Goal: Navigation & Orientation: Go to known website

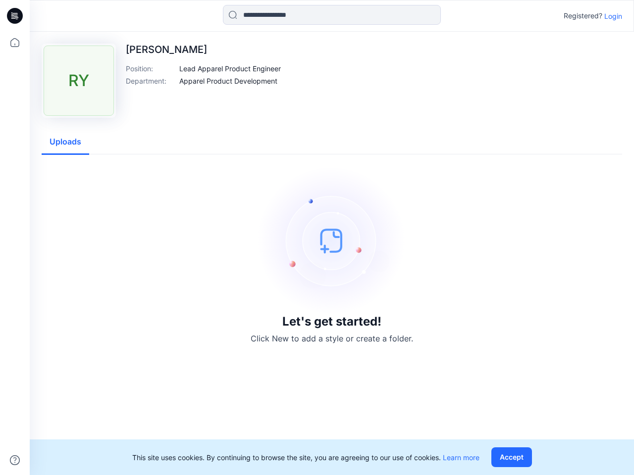
click at [317, 238] on img at bounding box center [331, 240] width 149 height 149
click at [15, 16] on icon at bounding box center [16, 16] width 4 height 0
click at [15, 43] on icon at bounding box center [15, 43] width 22 height 22
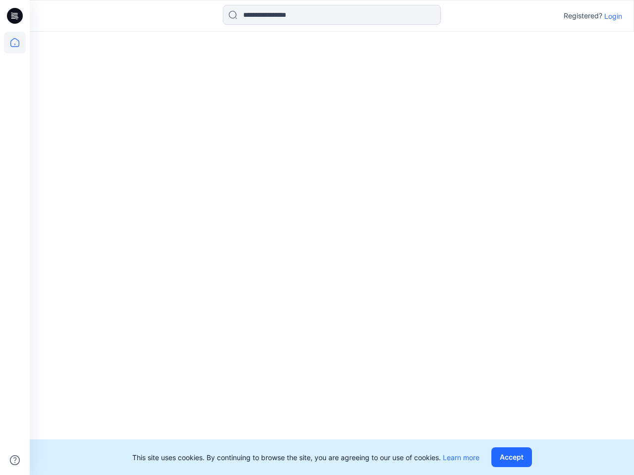
click at [15, 460] on icon at bounding box center [15, 461] width 10 height 10
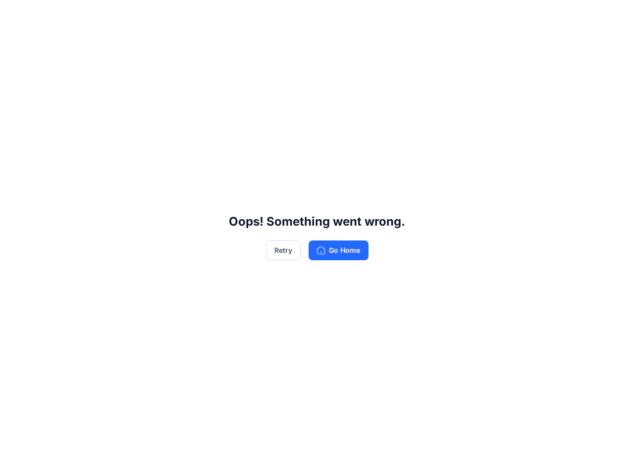
click at [332, 15] on div "Oops! Something went wrong. Retry Go Home" at bounding box center [317, 237] width 634 height 475
click at [613, 16] on div "Oops! Something went wrong. Retry Go Home" at bounding box center [317, 237] width 634 height 475
click at [230, 68] on div "Oops! Something went wrong. Retry Go Home" at bounding box center [317, 237] width 634 height 475
click at [228, 81] on div "Oops! Something went wrong. Retry Go Home" at bounding box center [317, 237] width 634 height 475
click at [65, 142] on div "Oops! Something went wrong. Retry Go Home" at bounding box center [317, 237] width 634 height 475
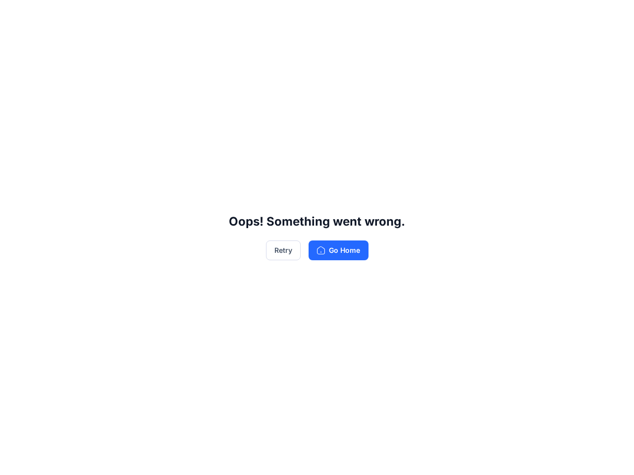
click at [513, 458] on div "Oops! Something went wrong. Retry Go Home" at bounding box center [317, 237] width 634 height 475
